Goal: Transaction & Acquisition: Purchase product/service

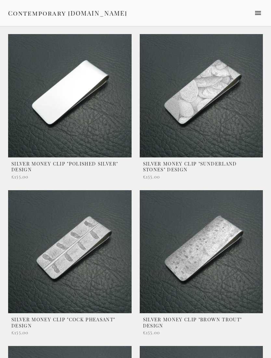
click at [24, 163] on link at bounding box center [69, 108] width 123 height 148
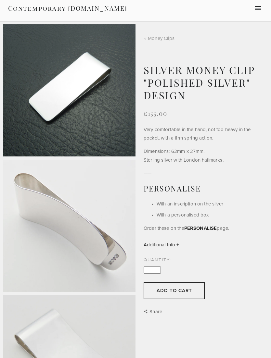
scroll to position [5, 0]
click at [1, 145] on div at bounding box center [67, 225] width 135 height 403
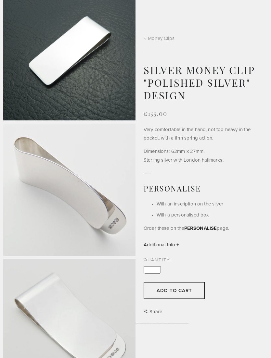
scroll to position [56, 0]
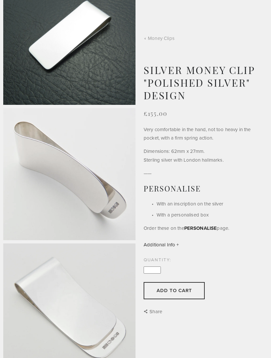
click at [28, 295] on img at bounding box center [69, 309] width 132 height 132
click at [40, 290] on img at bounding box center [69, 309] width 132 height 132
click at [61, 214] on img at bounding box center [69, 174] width 132 height 132
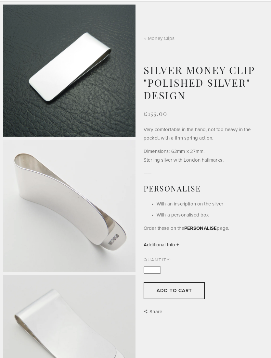
scroll to position [0, 0]
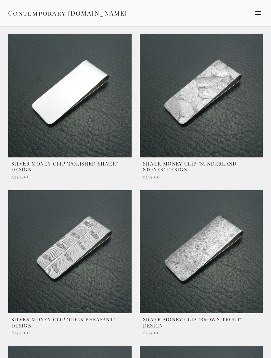
click at [25, 158] on link at bounding box center [69, 108] width 123 height 148
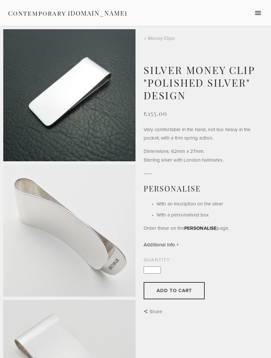
click at [36, 124] on img at bounding box center [69, 95] width 132 height 132
click at [27, 159] on img at bounding box center [69, 95] width 132 height 132
click at [26, 128] on img at bounding box center [69, 95] width 132 height 132
